Goal: Find specific page/section: Find specific page/section

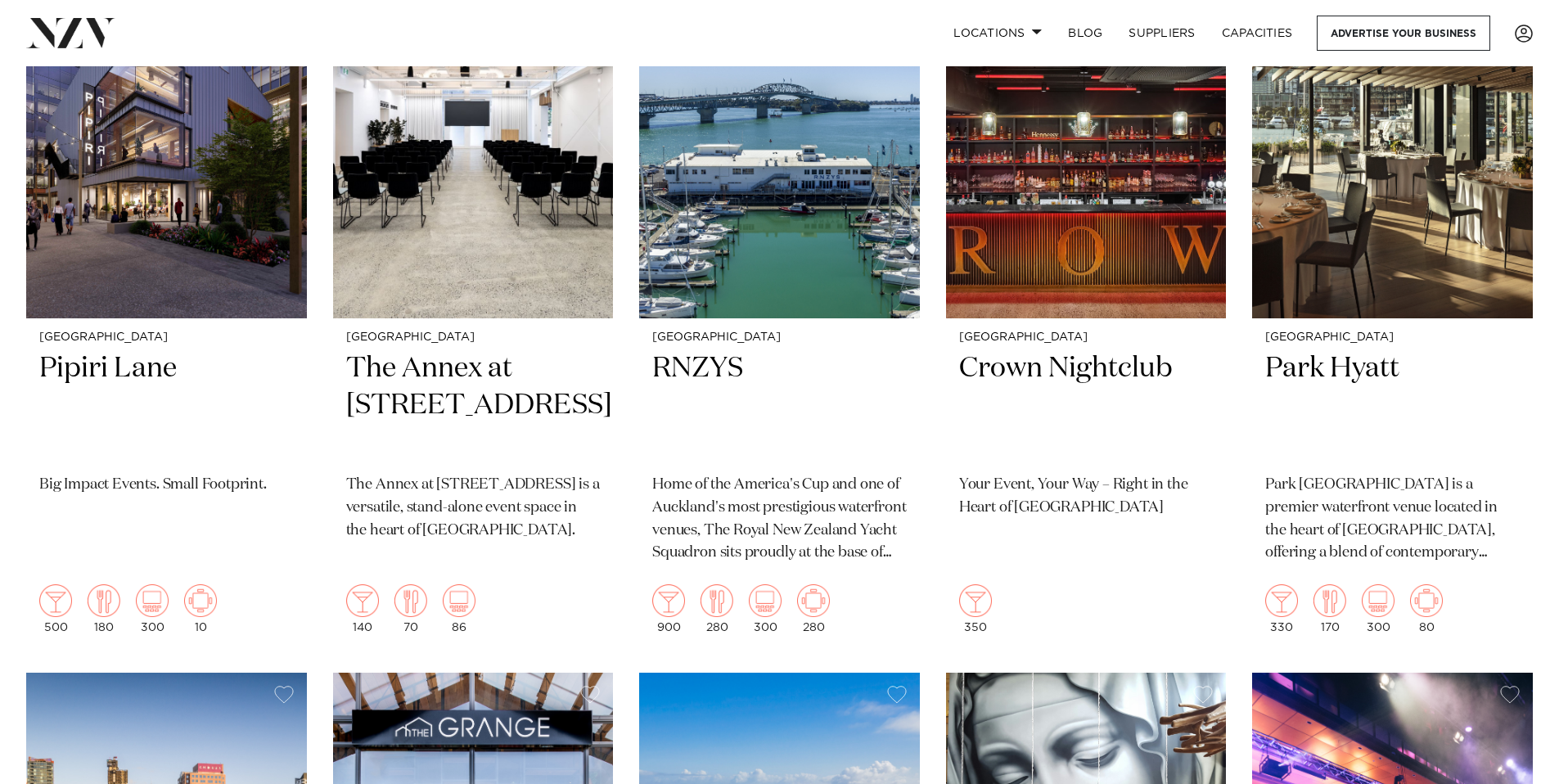
scroll to position [4344, 0]
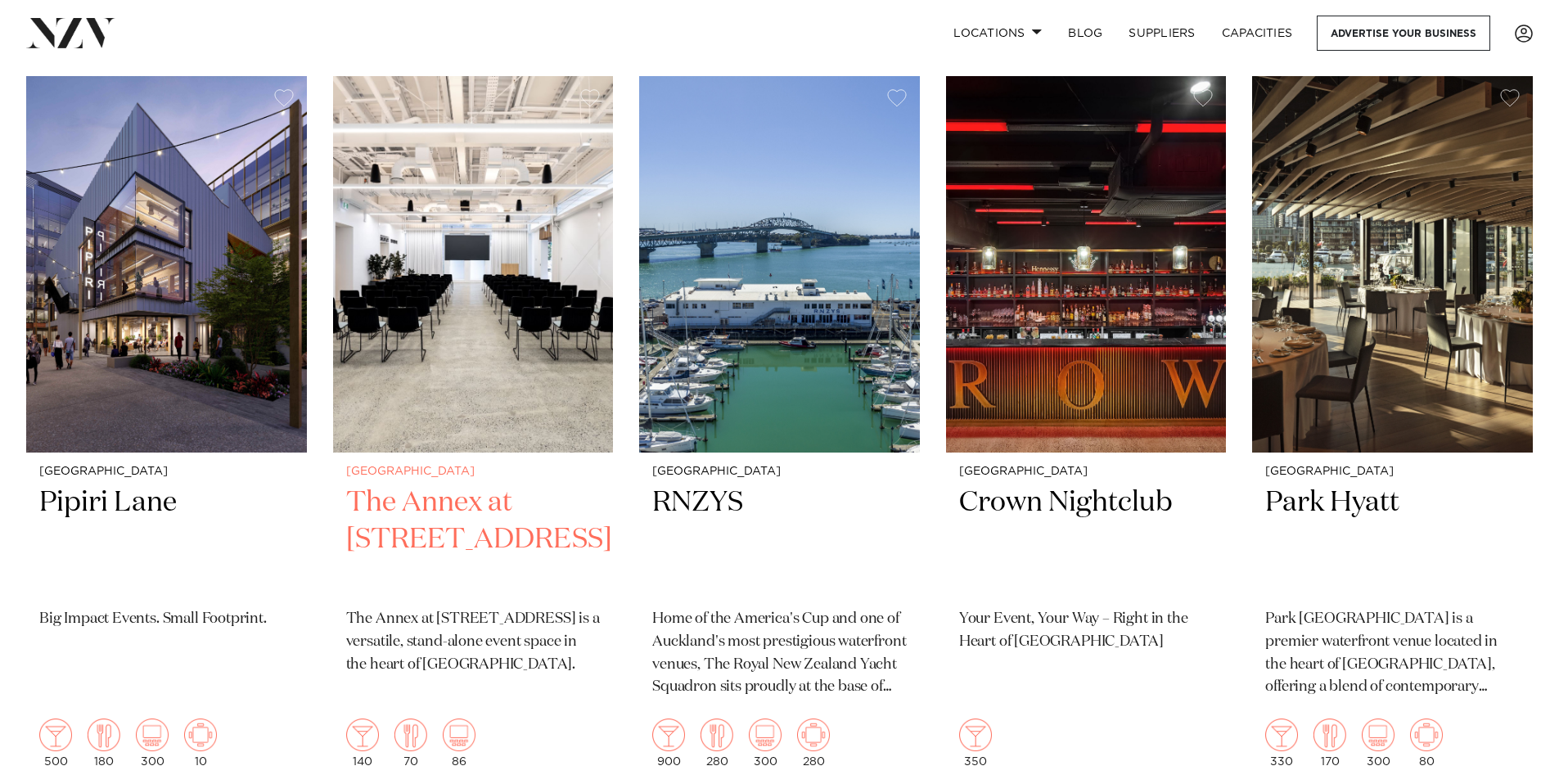
click at [501, 285] on img at bounding box center [473, 264] width 281 height 376
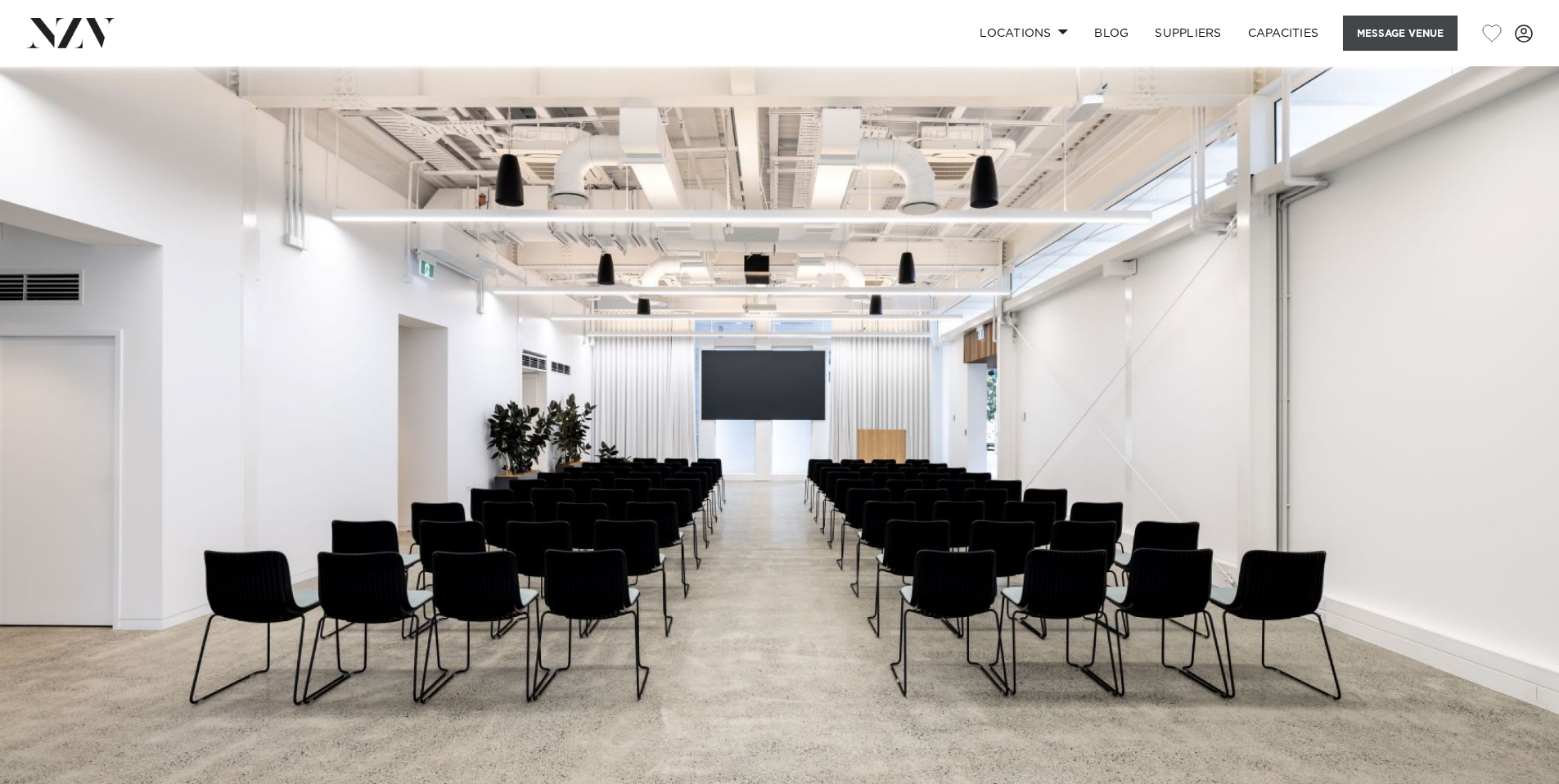
click at [1366, 34] on button "Message Venue" at bounding box center [1400, 32] width 115 height 35
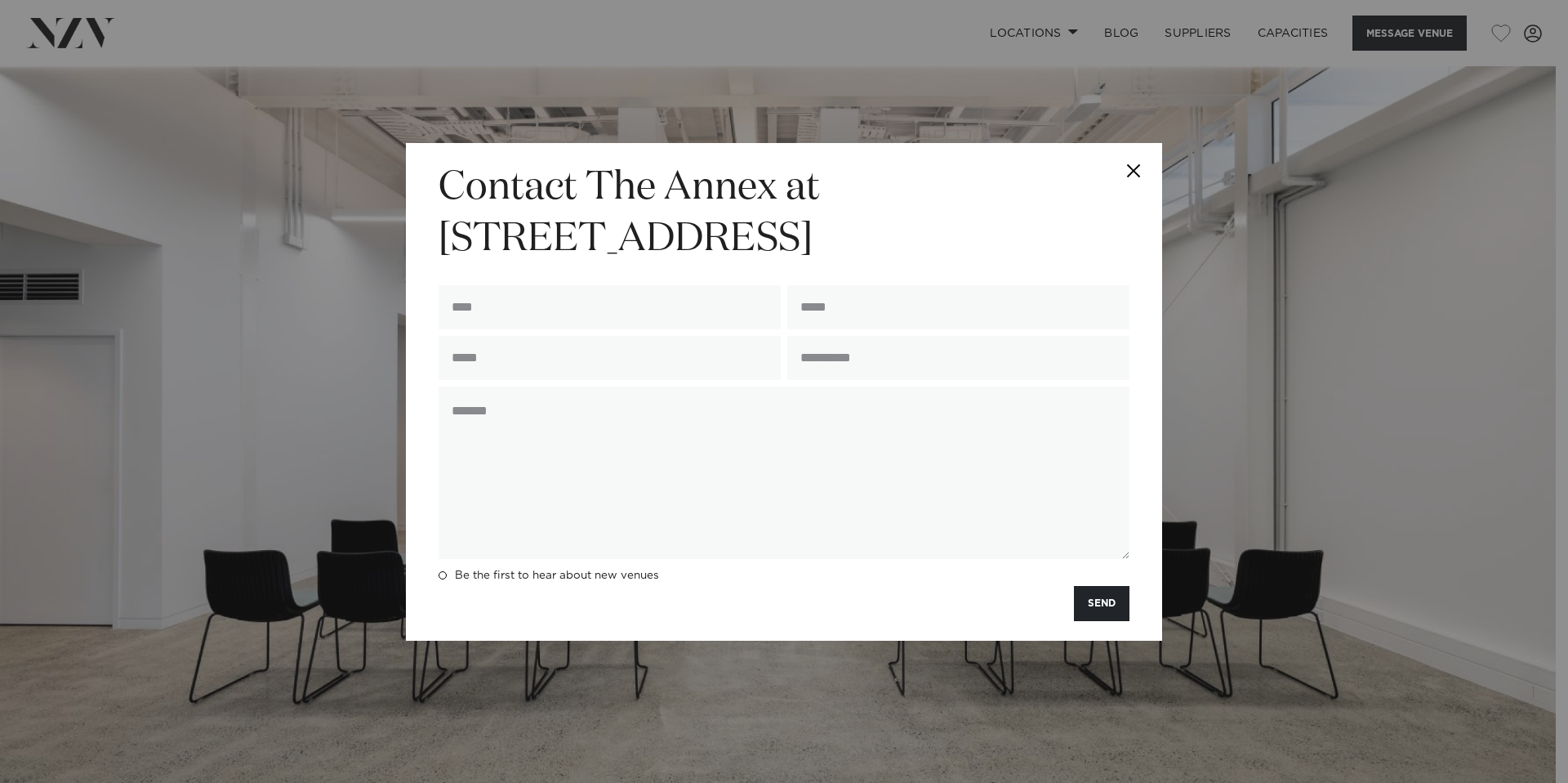
click at [1120, 164] on button "Close" at bounding box center [1132, 171] width 57 height 57
